Goal: Task Accomplishment & Management: Manage account settings

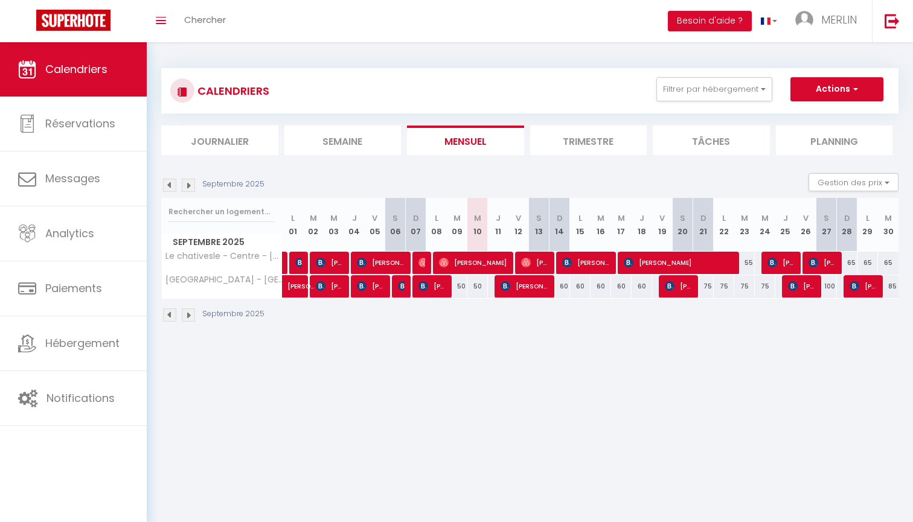
click at [471, 327] on div "Septembre 2025" at bounding box center [529, 317] width 737 height 36
click at [477, 287] on div "50" at bounding box center [477, 286] width 21 height 22
type input "50"
type input "Mer 10 Septembre 2025"
type input "Jeu 11 Septembre 2025"
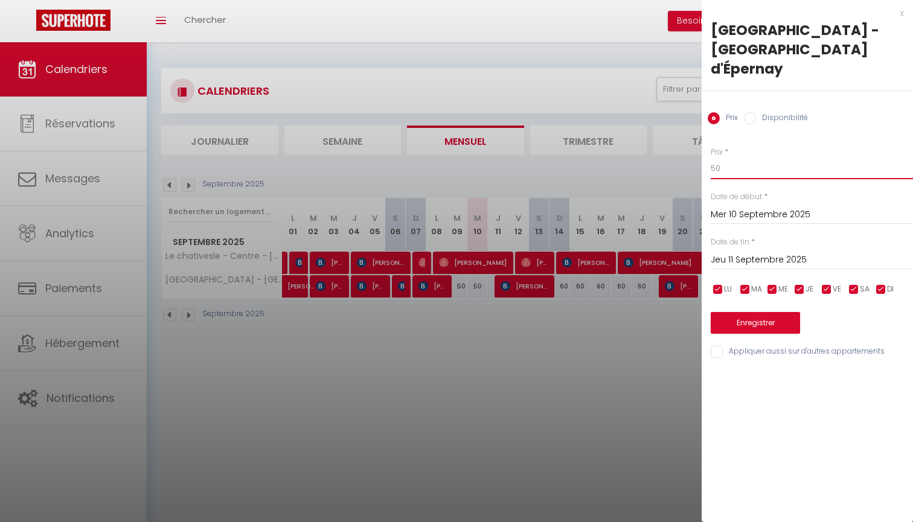
click at [738, 158] on input "50" at bounding box center [811, 169] width 202 height 22
type input "5"
type input "4"
type input "50"
click at [769, 312] on button "Enregistrer" at bounding box center [754, 323] width 89 height 22
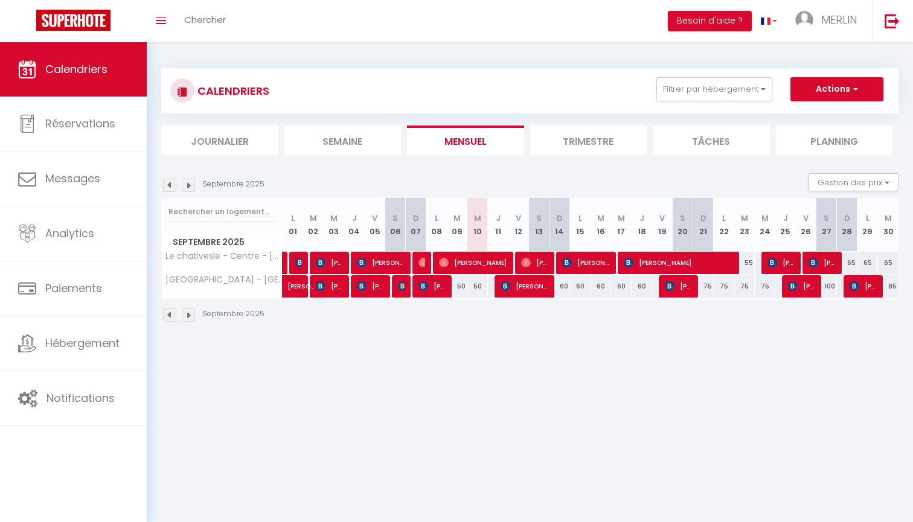
click at [420, 260] on img at bounding box center [423, 263] width 10 height 10
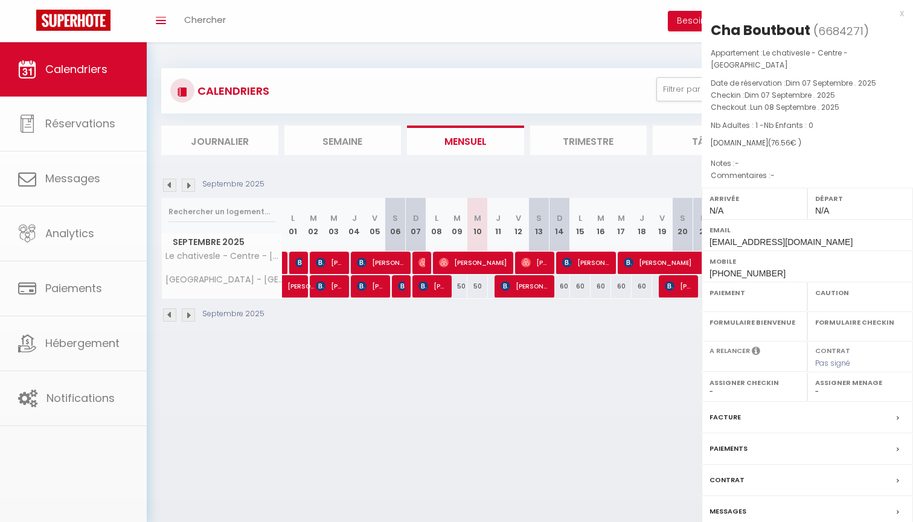
select select "OK"
select select "0"
select select "1"
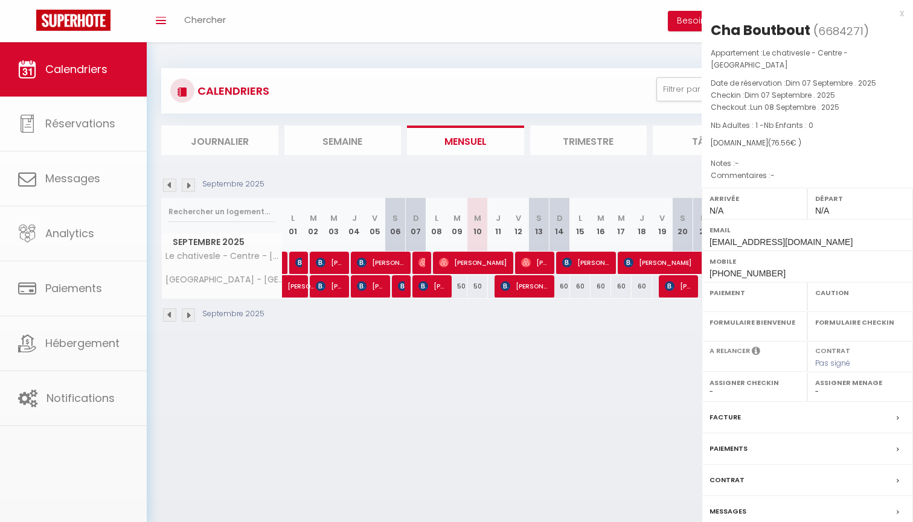
select select
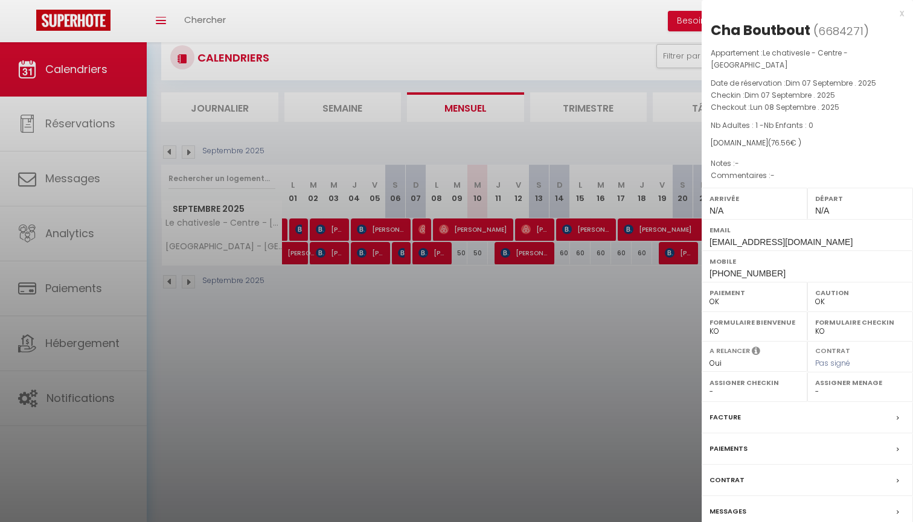
scroll to position [37, 0]
